Goal: Transaction & Acquisition: Purchase product/service

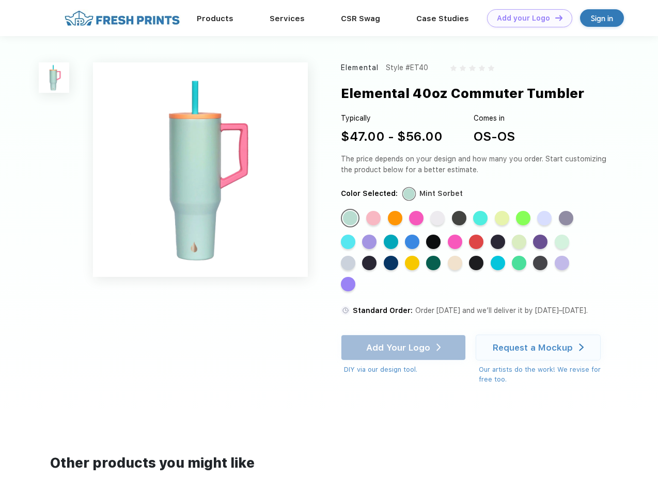
click at [525, 18] on link "Add your Logo Design Tool" at bounding box center [529, 18] width 85 height 18
click at [0, 0] on div "Design Tool" at bounding box center [0, 0] width 0 height 0
click at [554, 18] on link "Add your Logo Design Tool" at bounding box center [529, 18] width 85 height 18
click at [54, 77] on img at bounding box center [54, 77] width 30 height 30
click at [351, 219] on div "Standard Color" at bounding box center [350, 218] width 14 height 14
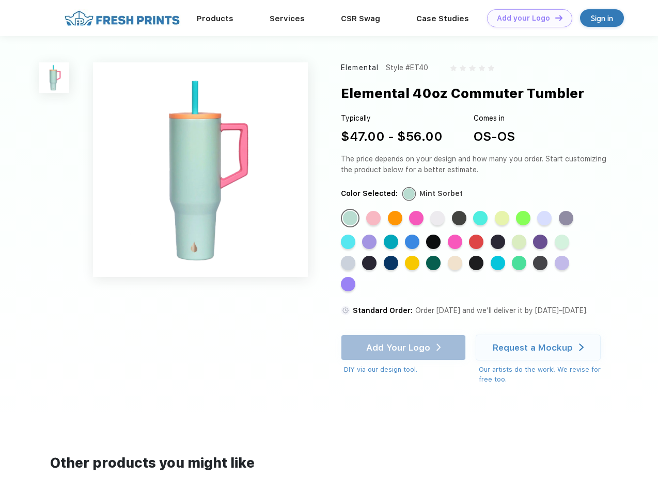
click at [374, 219] on div "Standard Color" at bounding box center [373, 218] width 14 height 14
click at [396, 219] on div "Standard Color" at bounding box center [395, 218] width 14 height 14
click at [417, 219] on div "Standard Color" at bounding box center [416, 218] width 14 height 14
click at [438, 219] on div "Standard Color" at bounding box center [437, 218] width 14 height 14
click at [460, 219] on div "Standard Color" at bounding box center [459, 218] width 14 height 14
